Goal: Navigation & Orientation: Find specific page/section

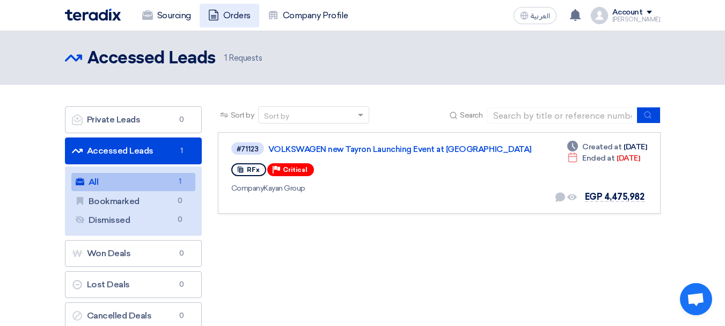
click at [235, 18] on link "Orders" at bounding box center [230, 16] width 60 height 24
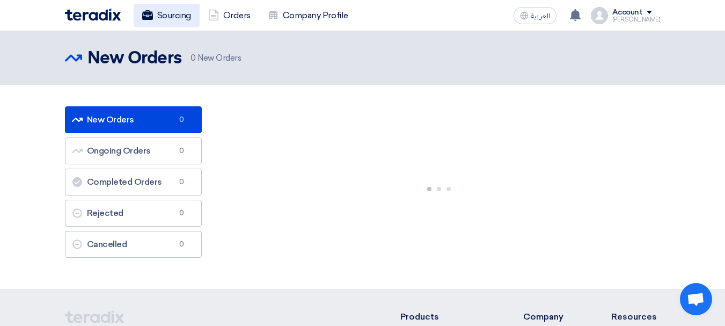
click at [166, 22] on link "Sourcing" at bounding box center [167, 16] width 66 height 24
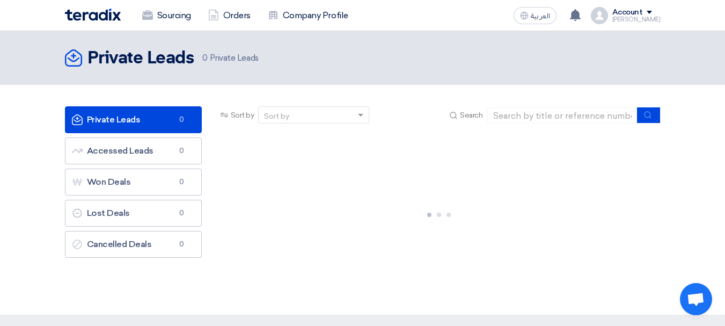
click at [105, 17] on img at bounding box center [93, 15] width 56 height 12
click at [322, 17] on link "Company Profile" at bounding box center [308, 16] width 98 height 24
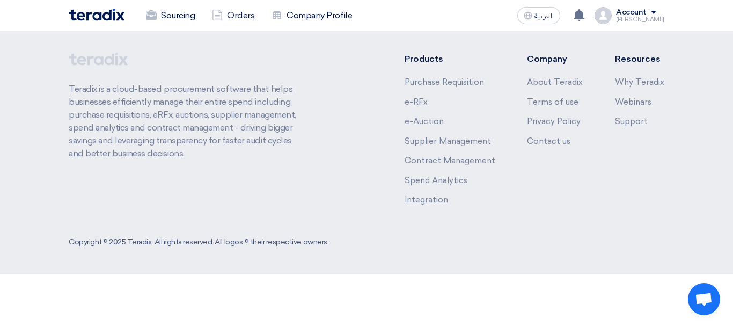
click at [117, 14] on img at bounding box center [97, 15] width 56 height 12
